Goal: Task Accomplishment & Management: Manage account settings

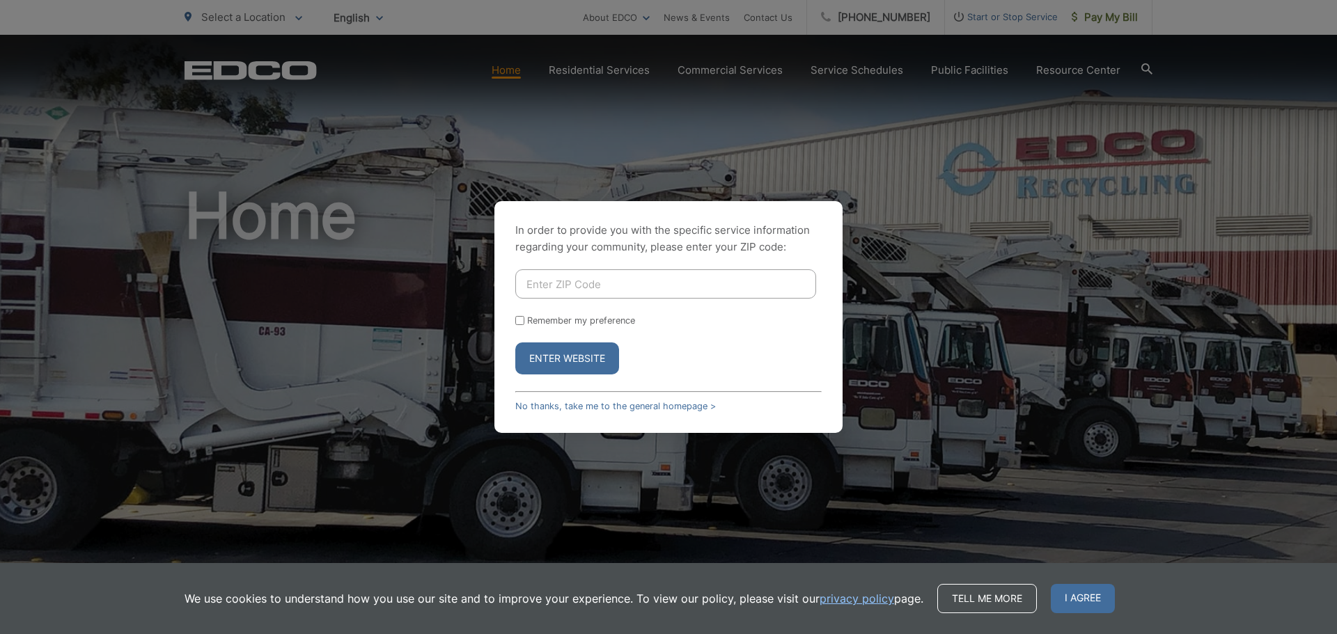
click at [585, 282] on input "Enter ZIP Code" at bounding box center [665, 283] width 301 height 29
type input "92067"
click at [594, 353] on button "Enter Website" at bounding box center [567, 359] width 104 height 32
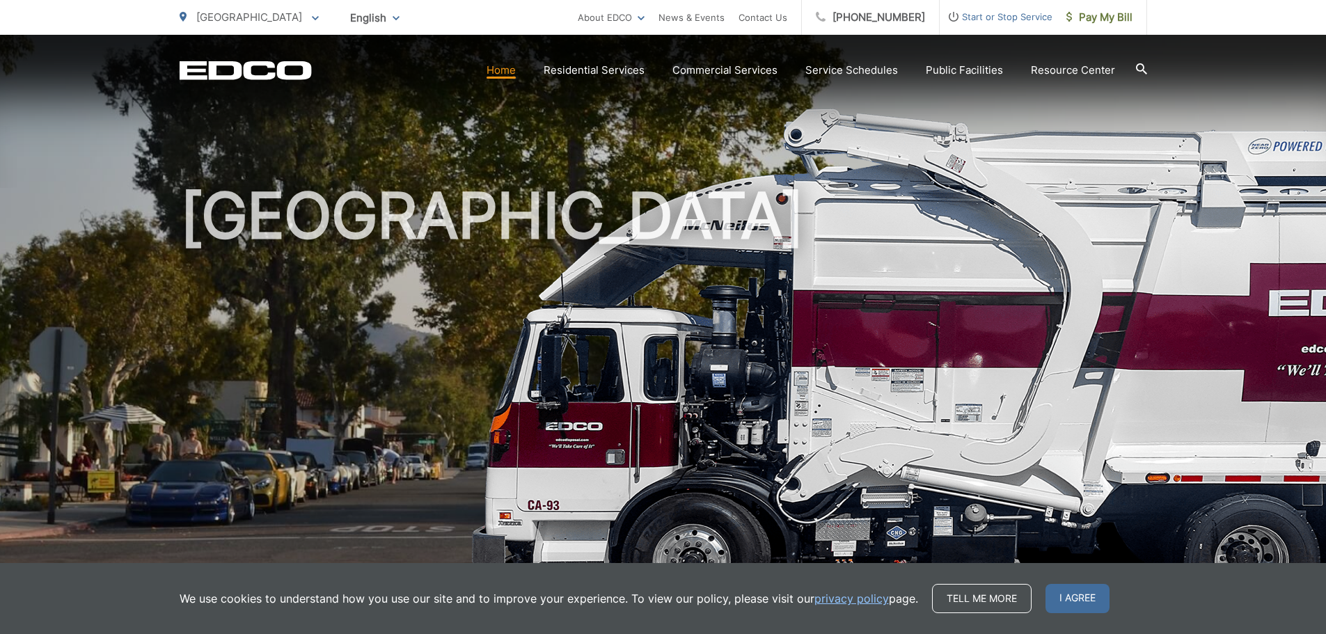
click at [236, 21] on span "[GEOGRAPHIC_DATA]" at bounding box center [249, 16] width 106 height 13
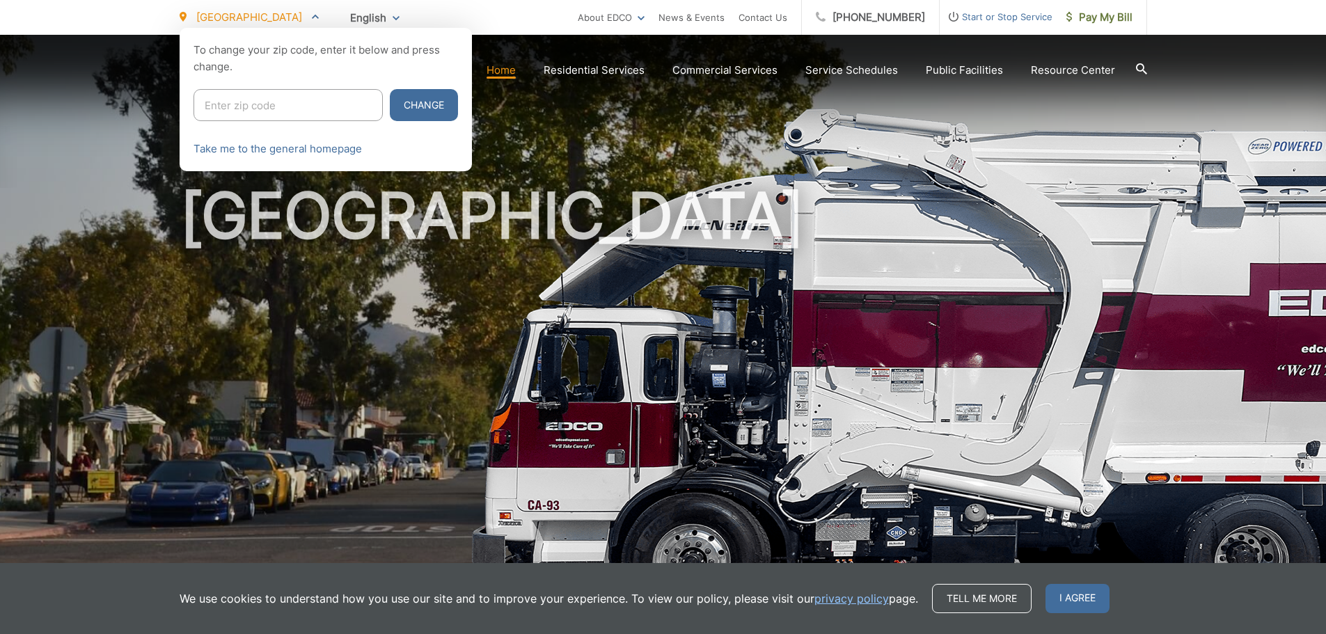
click at [806, 235] on div at bounding box center [663, 345] width 1326 height 634
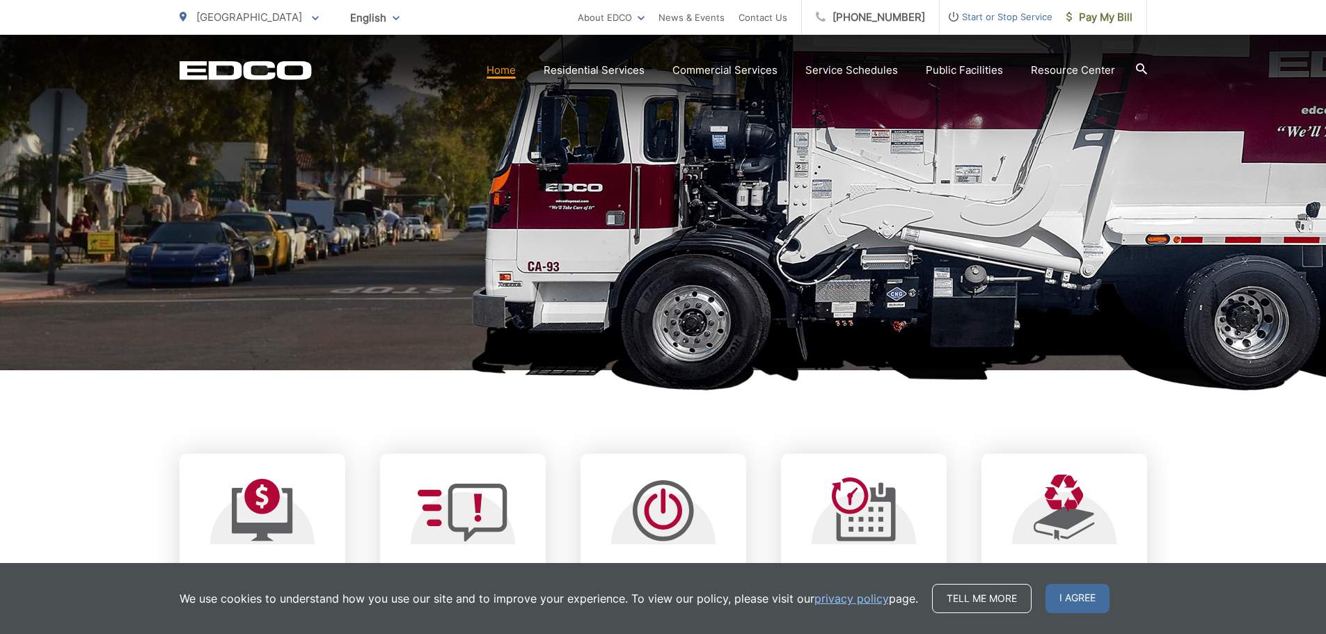
scroll to position [418, 0]
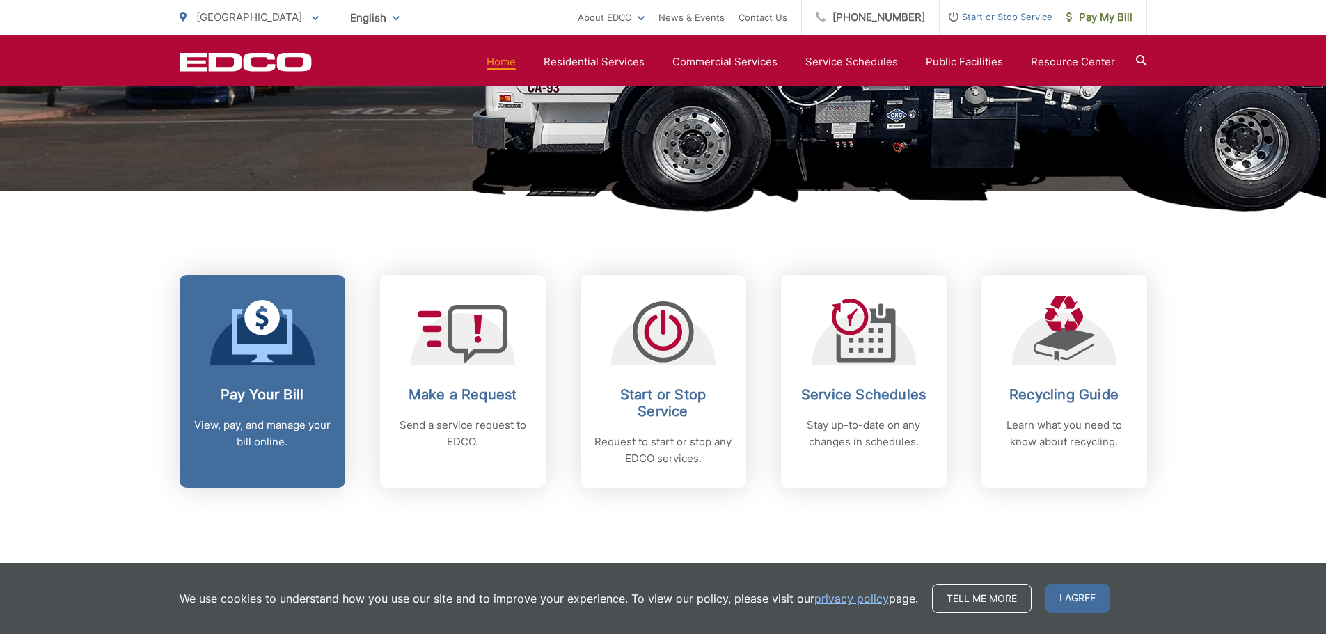
click at [251, 419] on p "View, pay, and manage your bill online." at bounding box center [263, 433] width 138 height 33
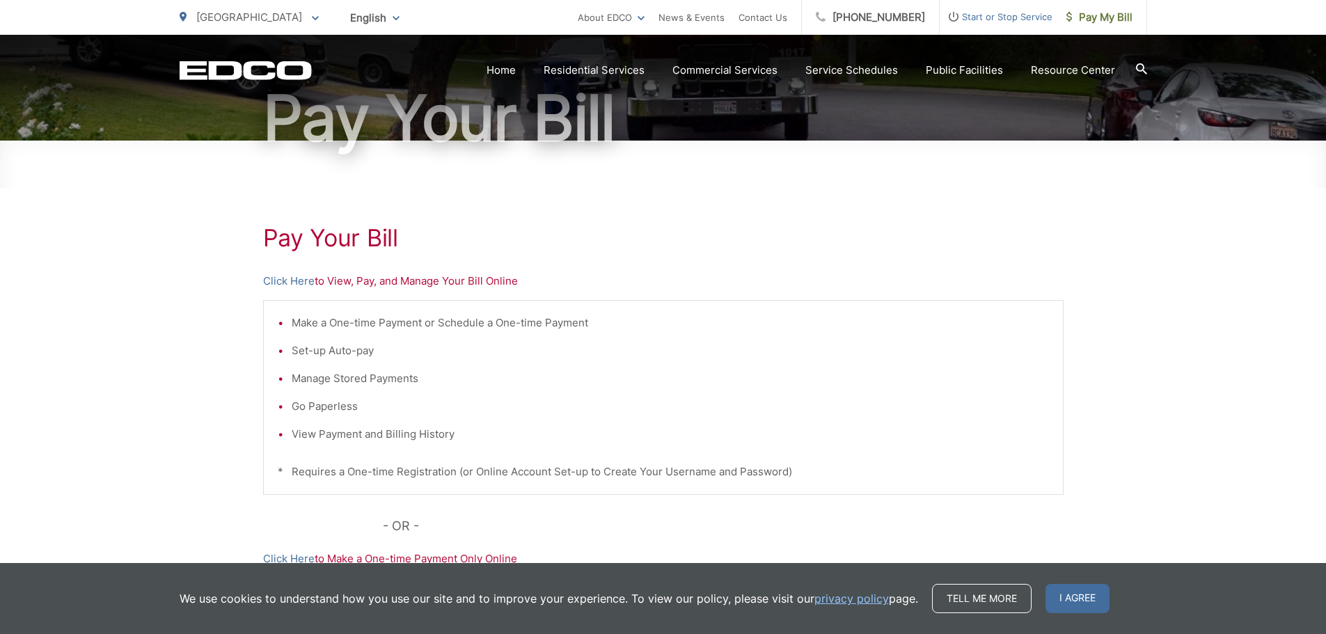
scroll to position [139, 0]
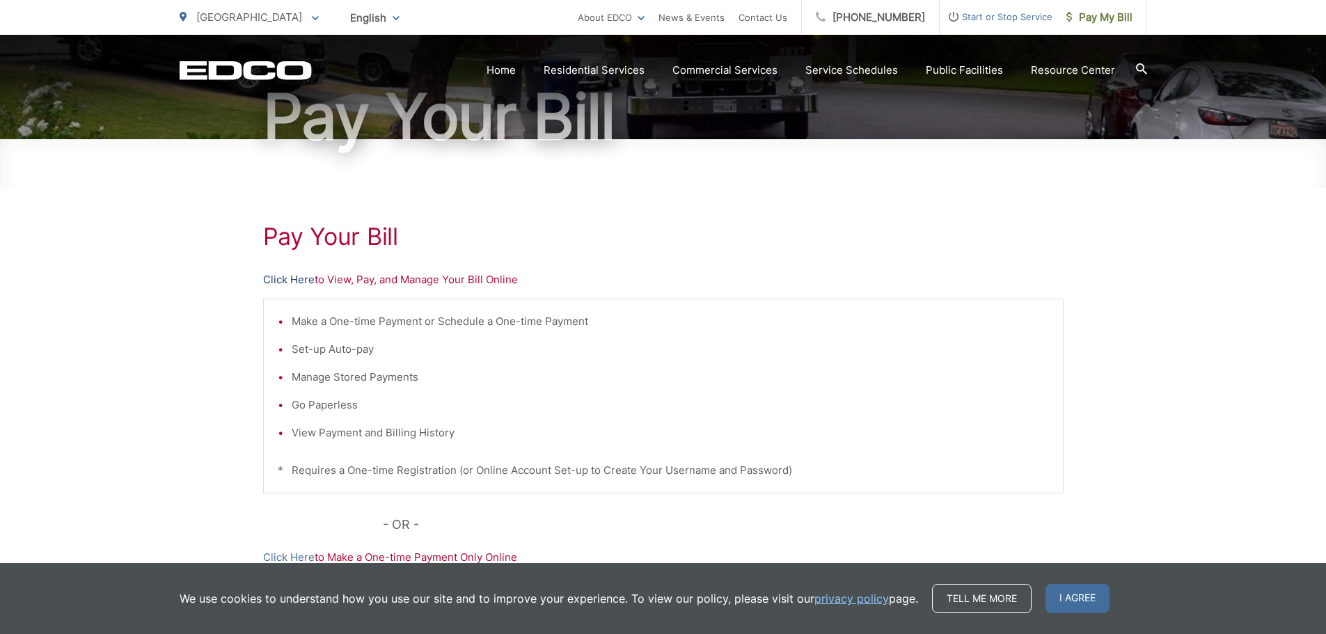
click at [301, 281] on link "Click Here" at bounding box center [289, 280] width 52 height 17
